Goal: Task Accomplishment & Management: Use online tool/utility

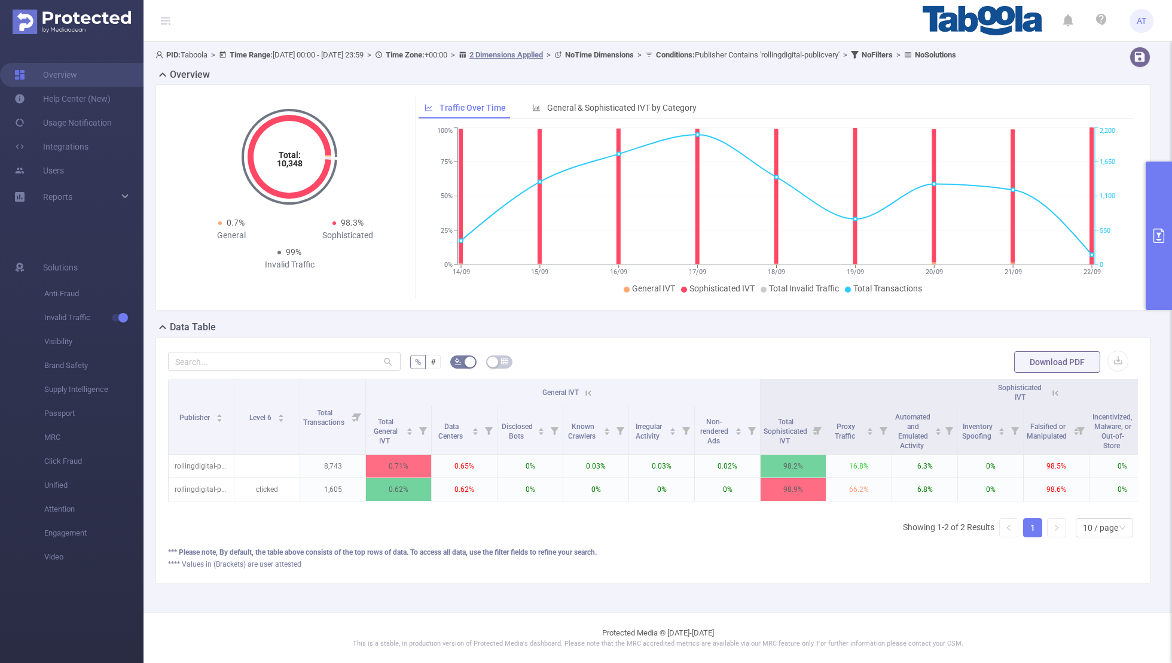
click at [1144, 239] on div "Total: 10,348 Total: 10,348 0.7% General 98.3% Sophisticated 99% Invalid Traffi…" at bounding box center [653, 197] width 995 height 226
click at [1161, 246] on button "primary" at bounding box center [1159, 236] width 26 height 148
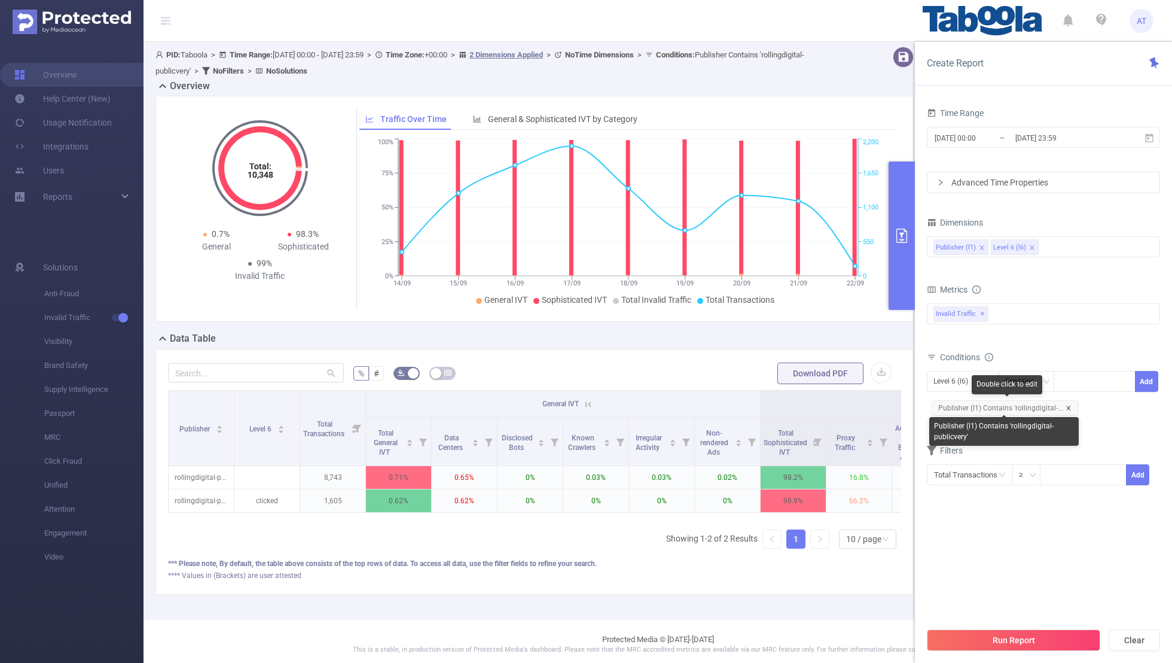
click at [1066, 405] on icon "icon: close" at bounding box center [1069, 408] width 6 height 6
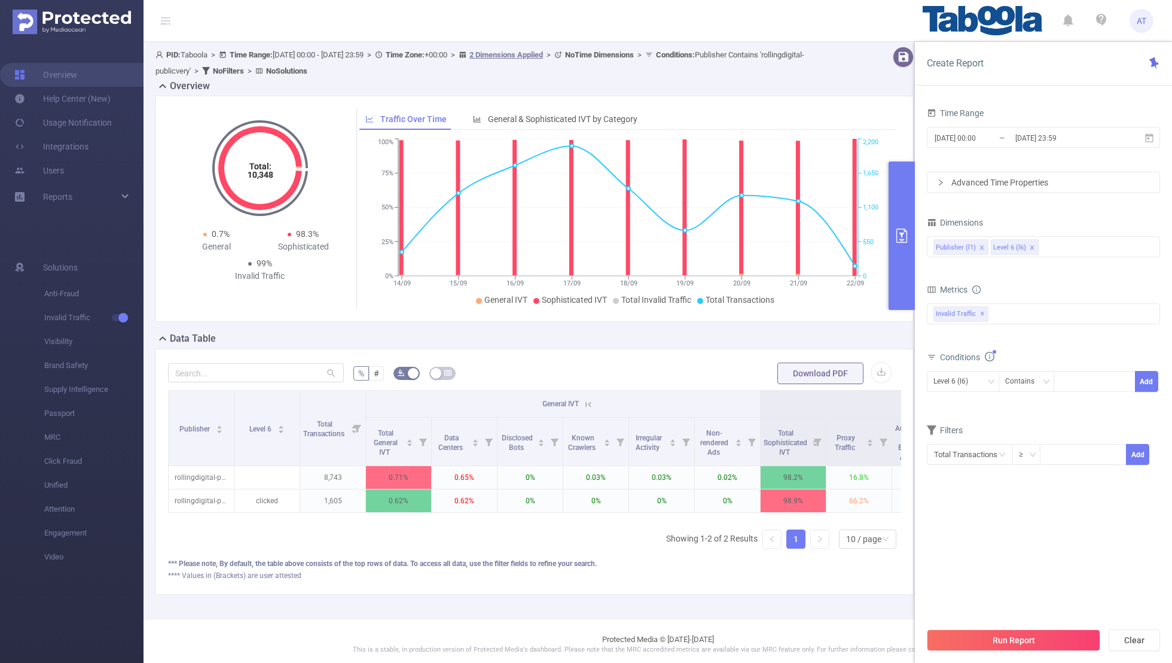
click at [934, 364] on div "Conditions" at bounding box center [1043, 359] width 233 height 20
click at [943, 385] on div "Level 6 (l6)" at bounding box center [955, 381] width 43 height 20
click at [949, 401] on li "Publisher (l1)" at bounding box center [963, 404] width 72 height 19
click at [1081, 376] on div at bounding box center [1095, 381] width 69 height 20
paste input "optad360-jbzdcompl"
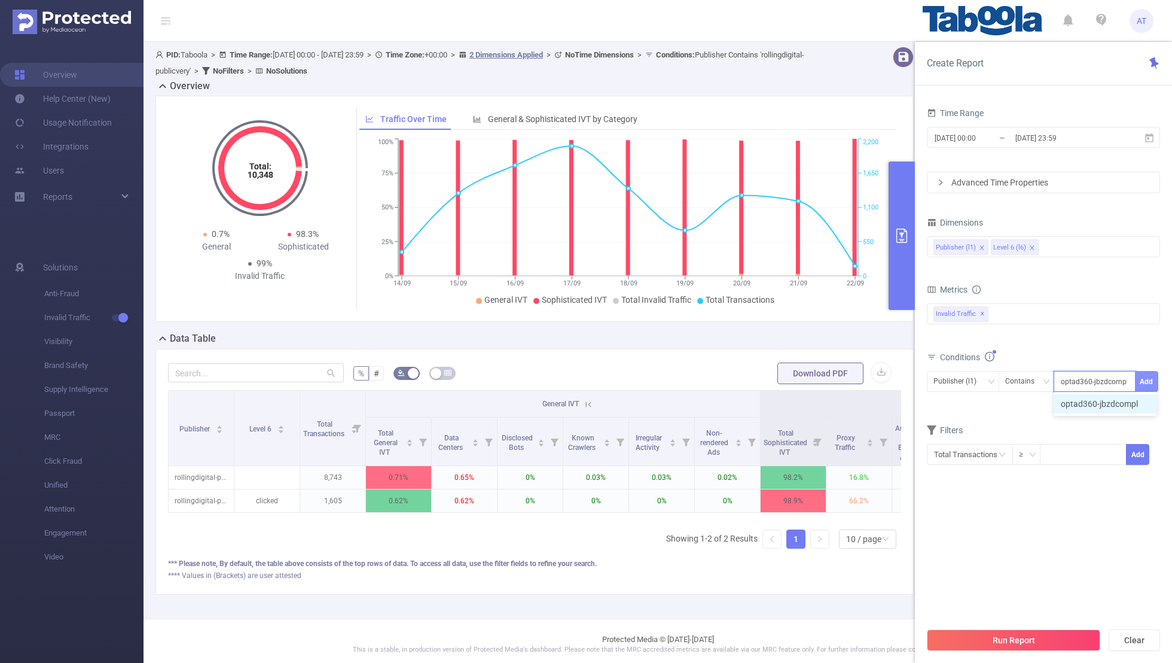
type input "optad360-jbzdcompl"
click at [1144, 373] on button "Add" at bounding box center [1146, 381] width 23 height 21
click at [1083, 434] on form "Dimensions Publisher (l1) Level 6 (l6) Metrics bp_total bp_adult bp_arms bp_cri…" at bounding box center [1043, 357] width 233 height 287
click at [1013, 134] on input "[DATE] 00:00" at bounding box center [982, 138] width 97 height 16
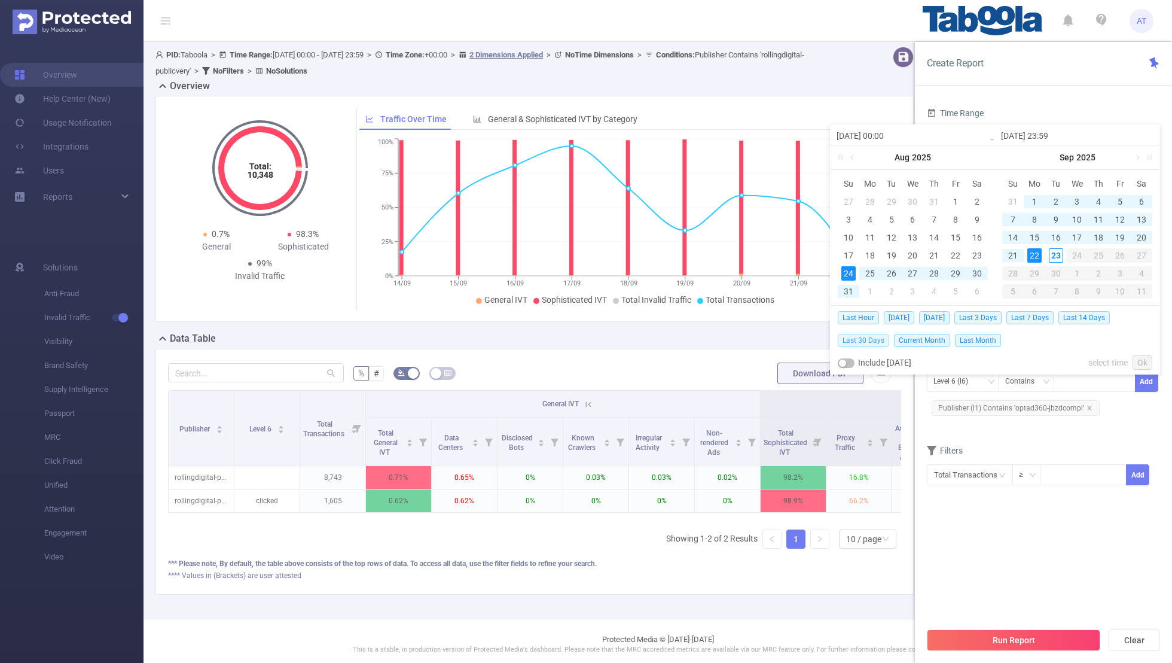
click at [853, 337] on span "Last 30 Days" at bounding box center [863, 340] width 51 height 13
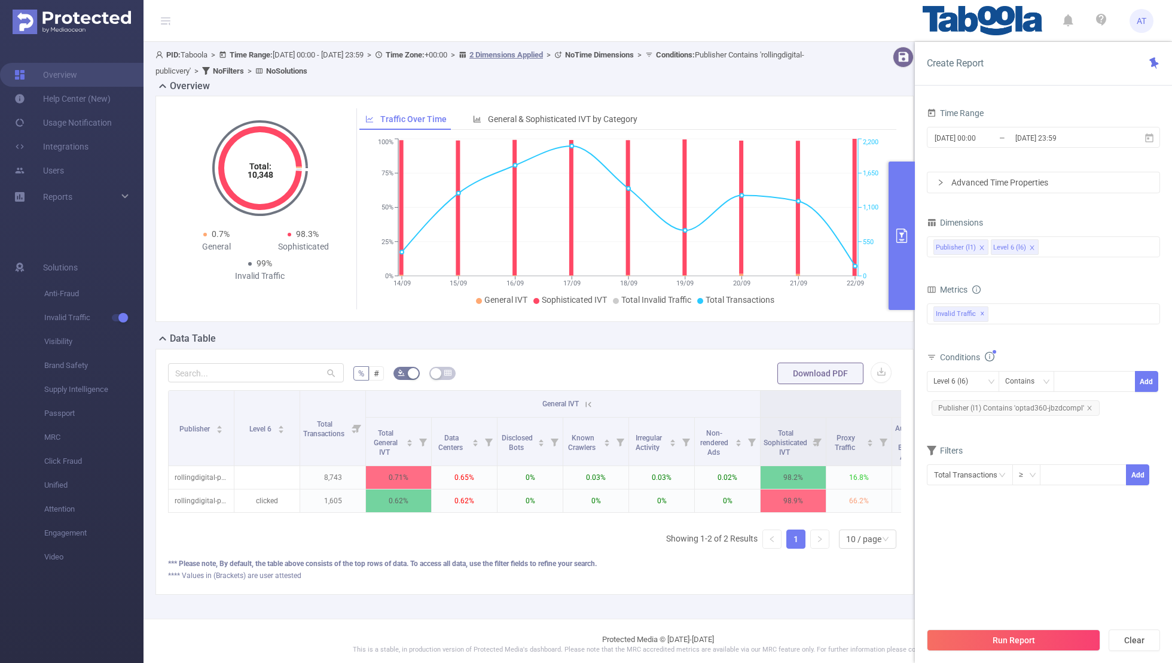
click at [972, 554] on section "Time Range [DATE] 00:00 _ [DATE] 23:59 Advanced Time Properties Dimensions Publ…" at bounding box center [1043, 363] width 233 height 516
click at [1007, 637] on button "Run Report" at bounding box center [1013, 640] width 173 height 22
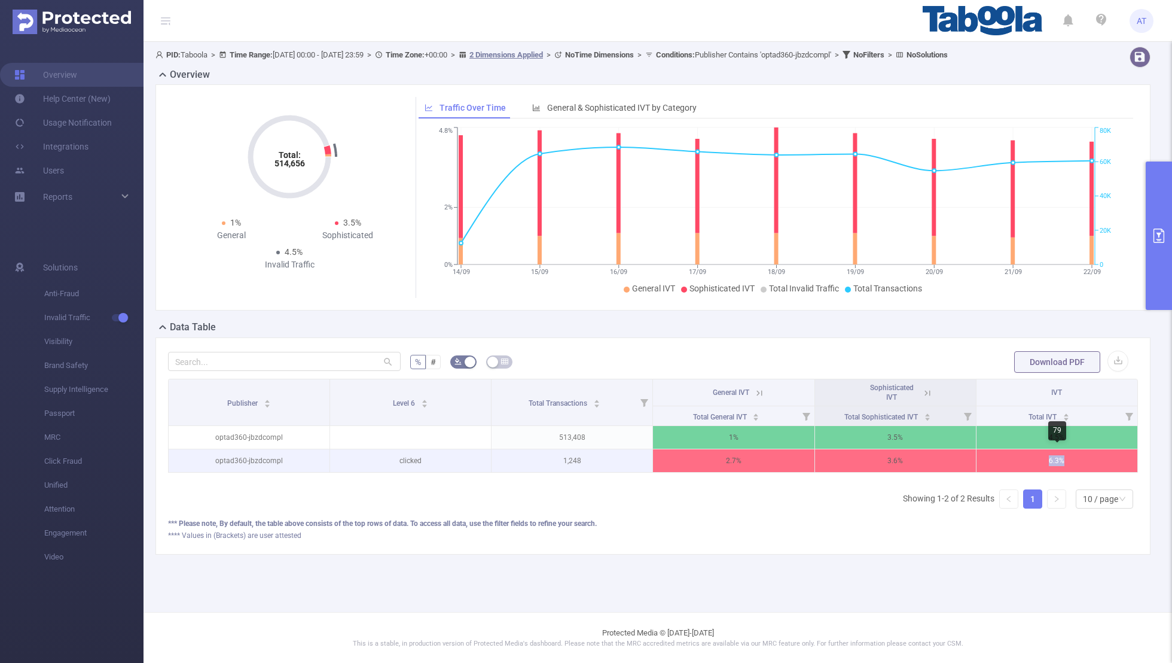
drag, startPoint x: 1077, startPoint y: 455, endPoint x: 1041, endPoint y: 461, distance: 36.4
click at [1041, 461] on p "6.3%" at bounding box center [1057, 460] width 161 height 23
